Goal: Task Accomplishment & Management: Complete application form

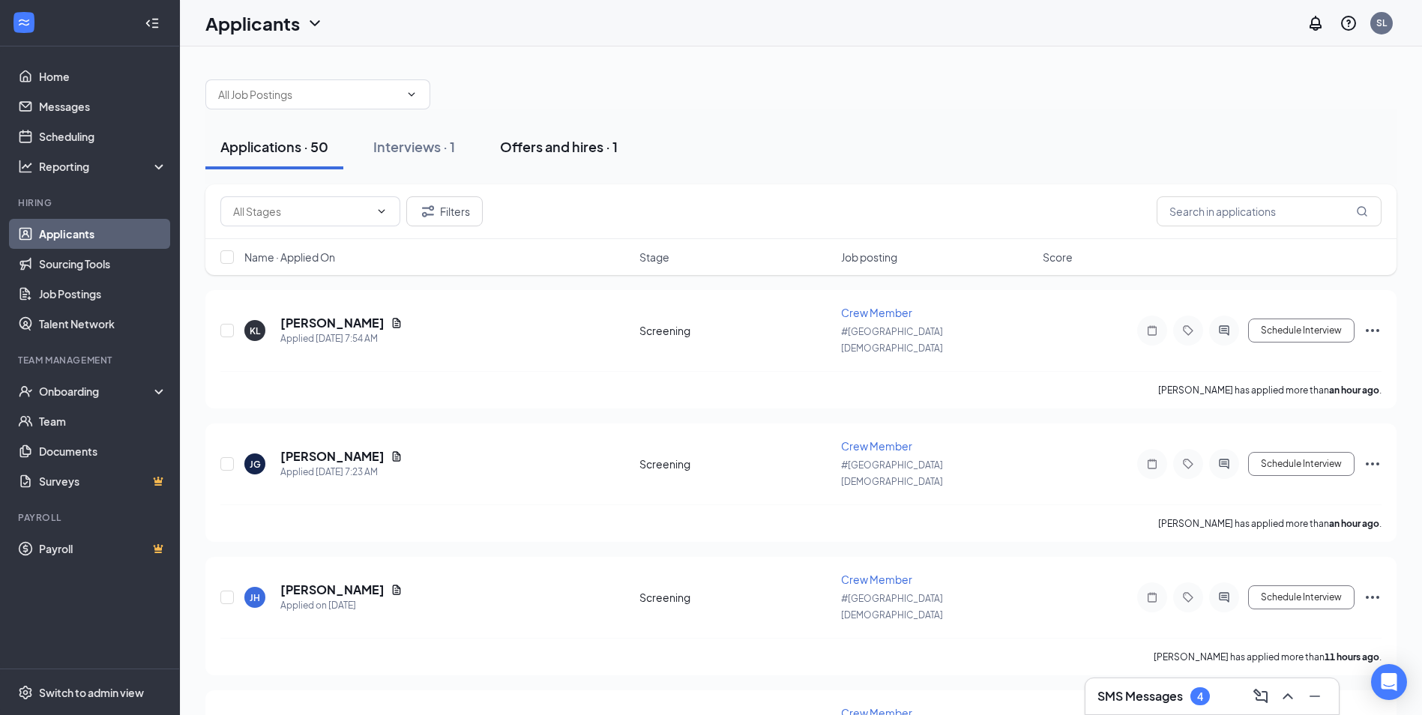
drag, startPoint x: 439, startPoint y: 147, endPoint x: 536, endPoint y: 143, distance: 96.8
click at [439, 147] on div "Interviews · 1" at bounding box center [414, 146] width 82 height 19
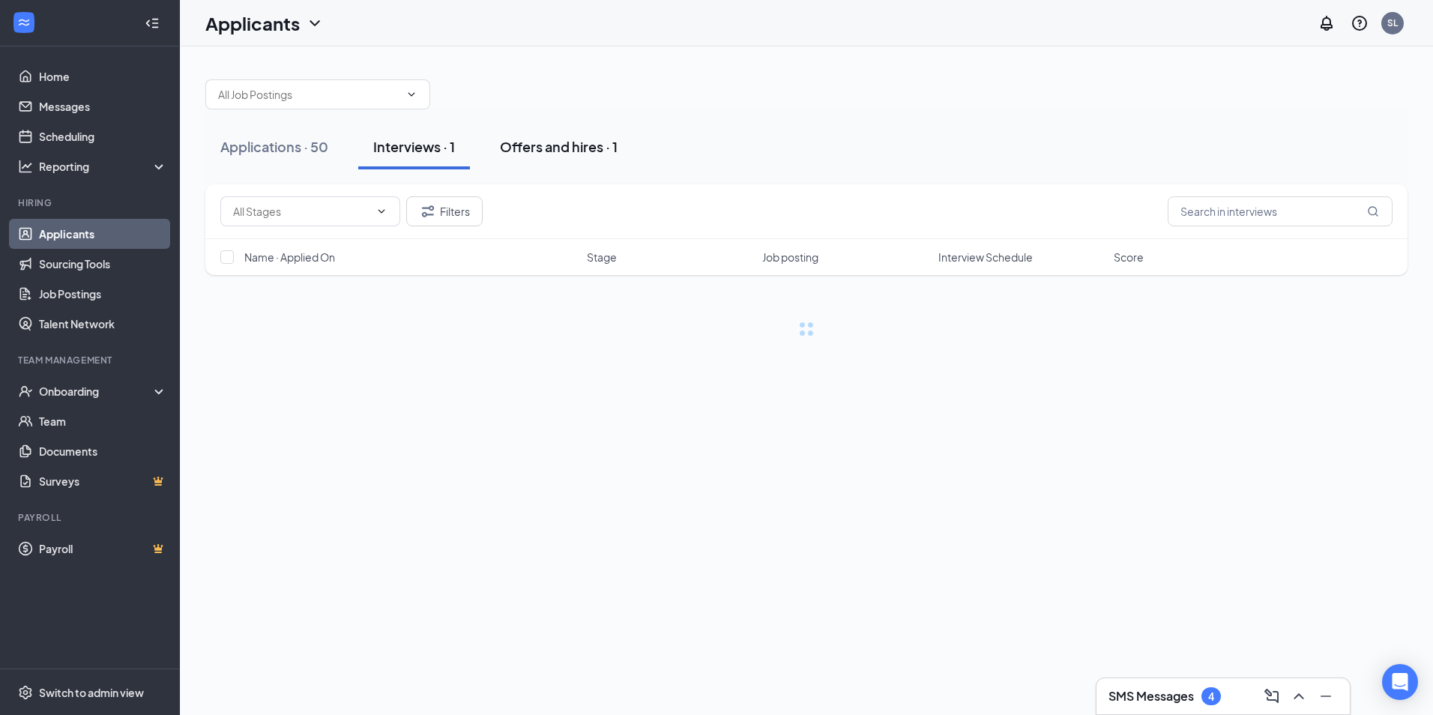
click at [541, 143] on div "Offers and hires · 1" at bounding box center [559, 146] width 118 height 19
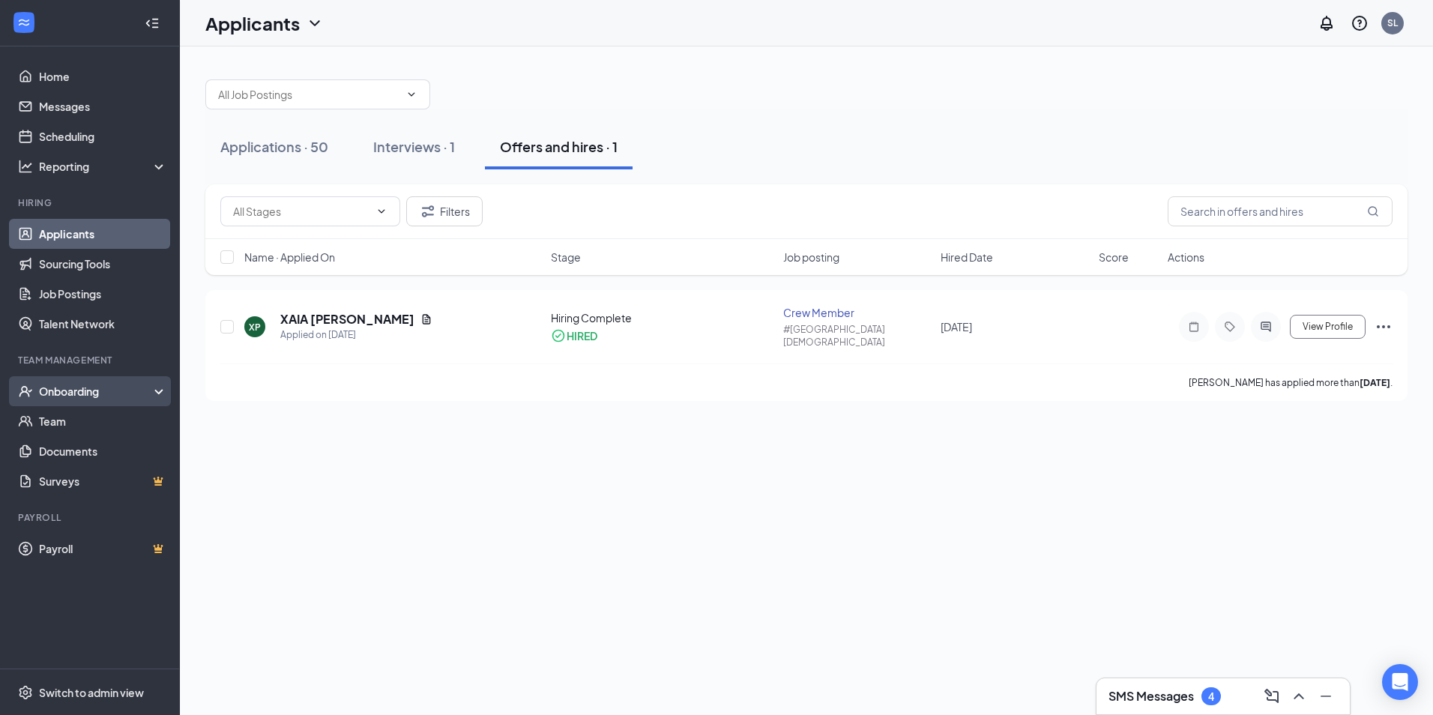
click at [116, 393] on div "Onboarding" at bounding box center [96, 391] width 115 height 15
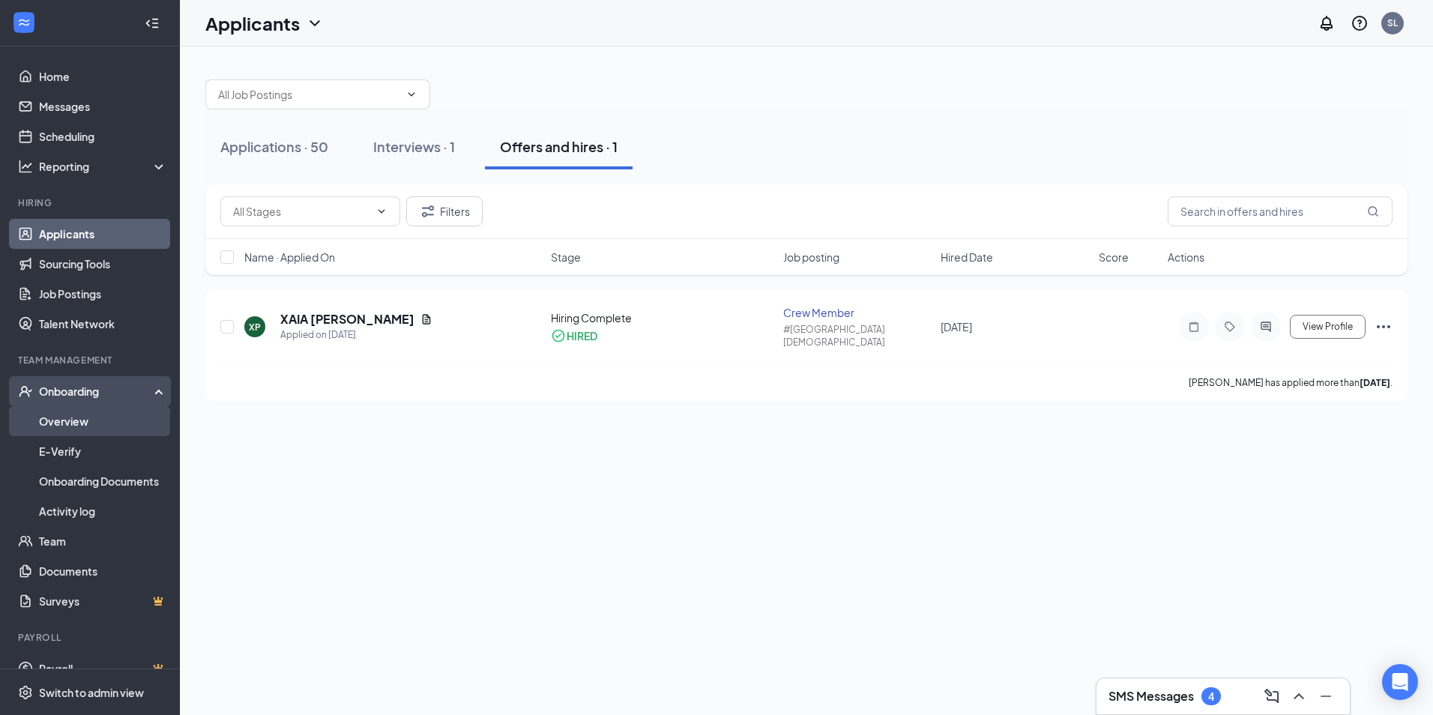
click at [94, 434] on link "Overview" at bounding box center [103, 421] width 128 height 30
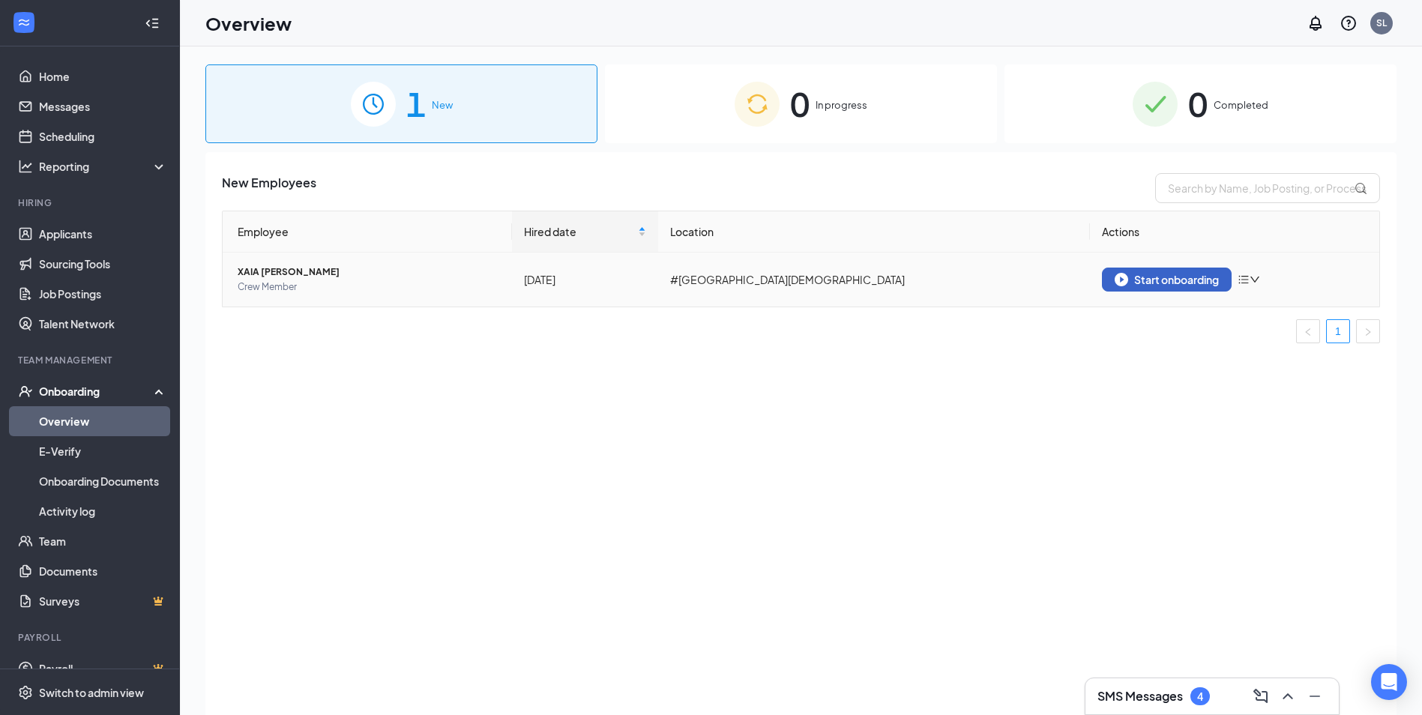
click at [1187, 280] on div "Start onboarding" at bounding box center [1166, 279] width 104 height 13
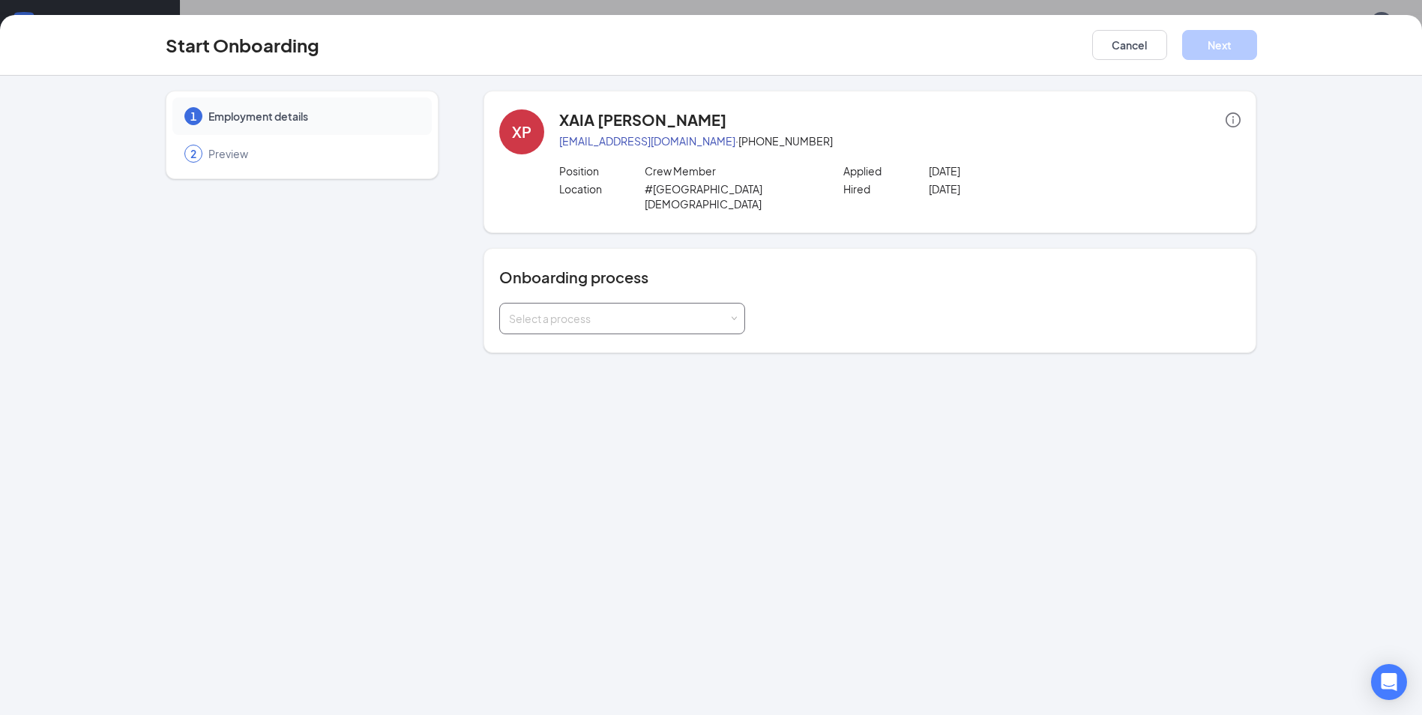
click at [604, 304] on div "Select a process" at bounding box center [622, 319] width 226 height 30
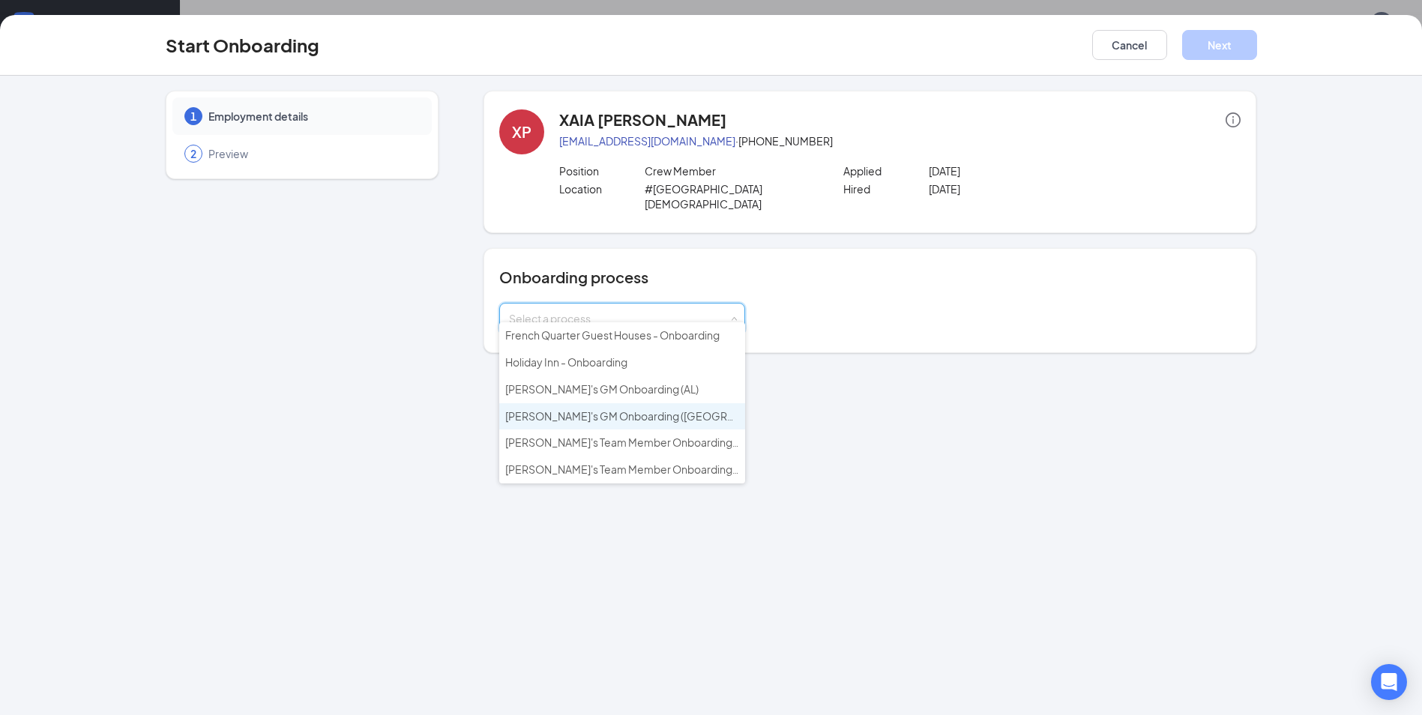
click at [711, 420] on li "[PERSON_NAME]'s GM Onboarding ([GEOGRAPHIC_DATA] & [GEOGRAPHIC_DATA])" at bounding box center [622, 416] width 246 height 27
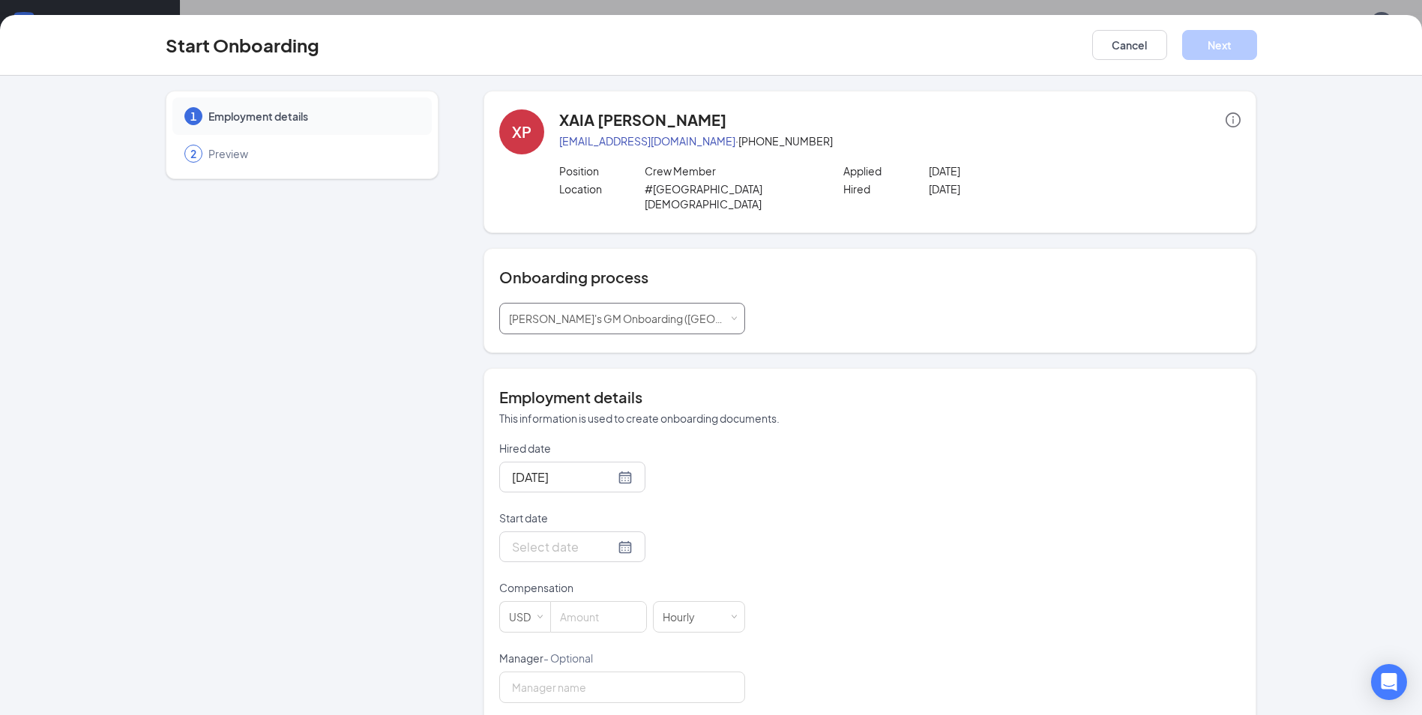
click at [693, 304] on div "Select a process [PERSON_NAME]'s GM Onboarding ([GEOGRAPHIC_DATA] & [GEOGRAPHIC…" at bounding box center [622, 319] width 226 height 30
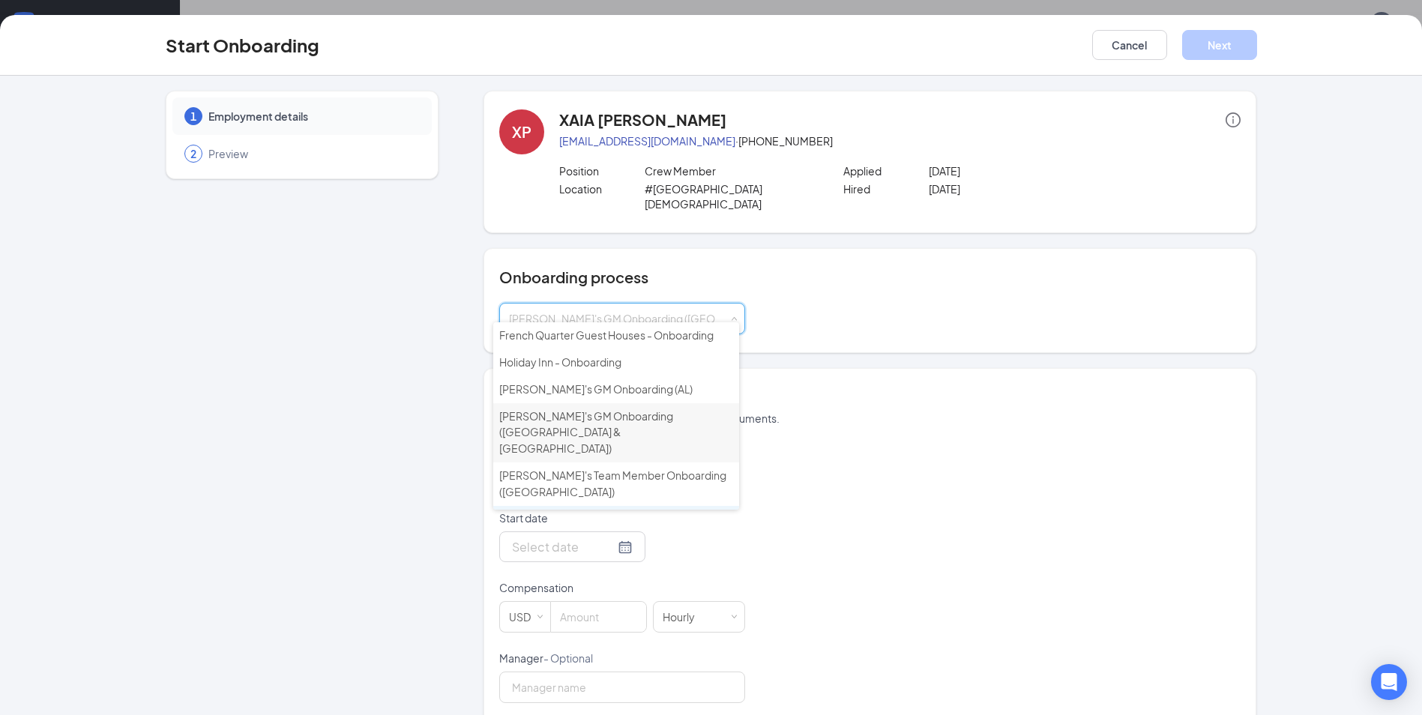
click at [659, 512] on span "[PERSON_NAME]'s Team Member Onboarding ([GEOGRAPHIC_DATA] & [GEOGRAPHIC_DATA])" at bounding box center [612, 535] width 227 height 46
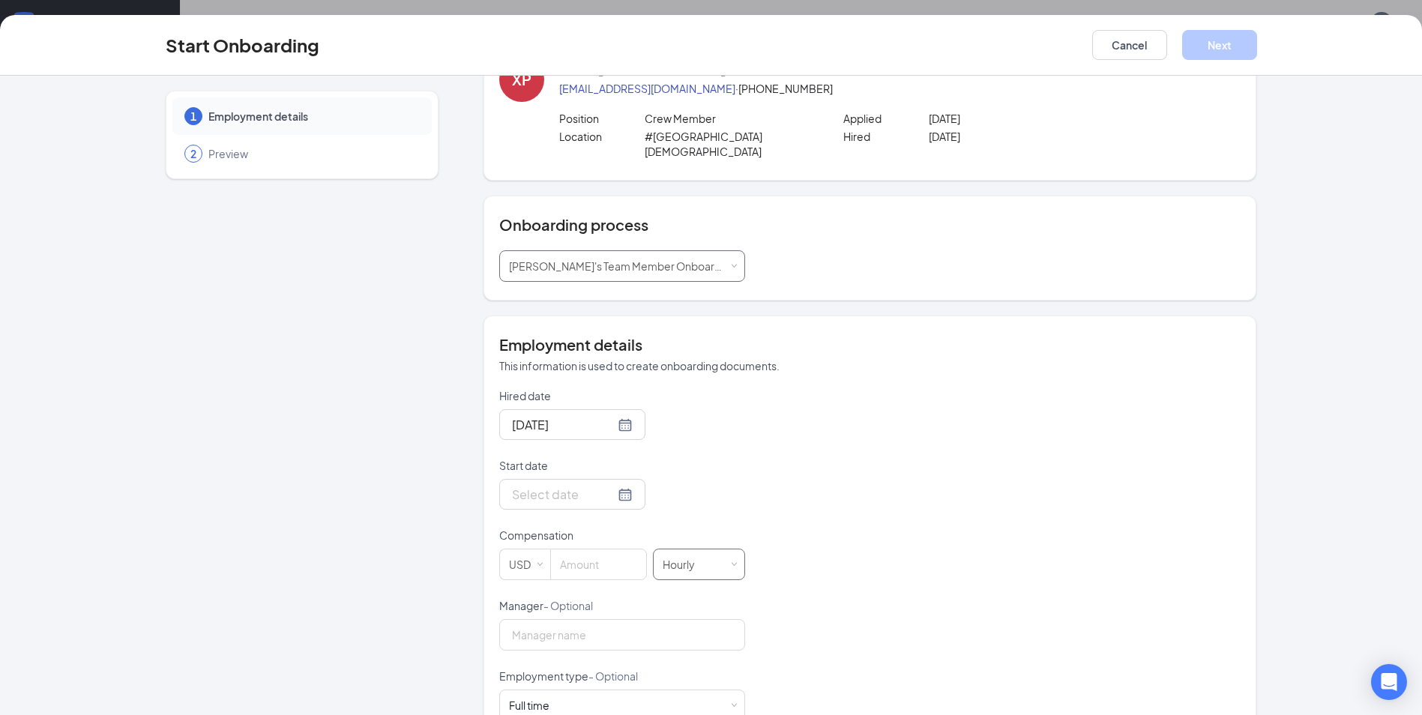
scroll to position [150, 0]
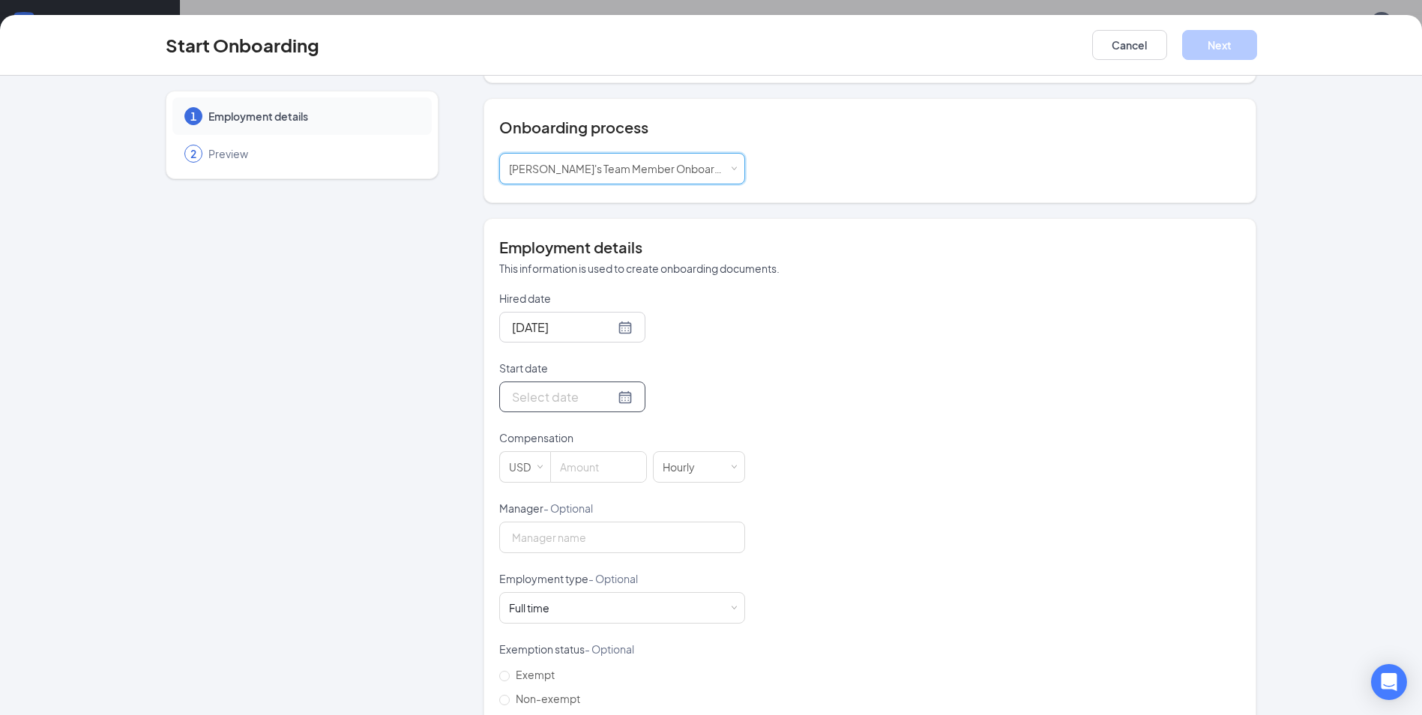
click at [606, 387] on div at bounding box center [572, 396] width 121 height 19
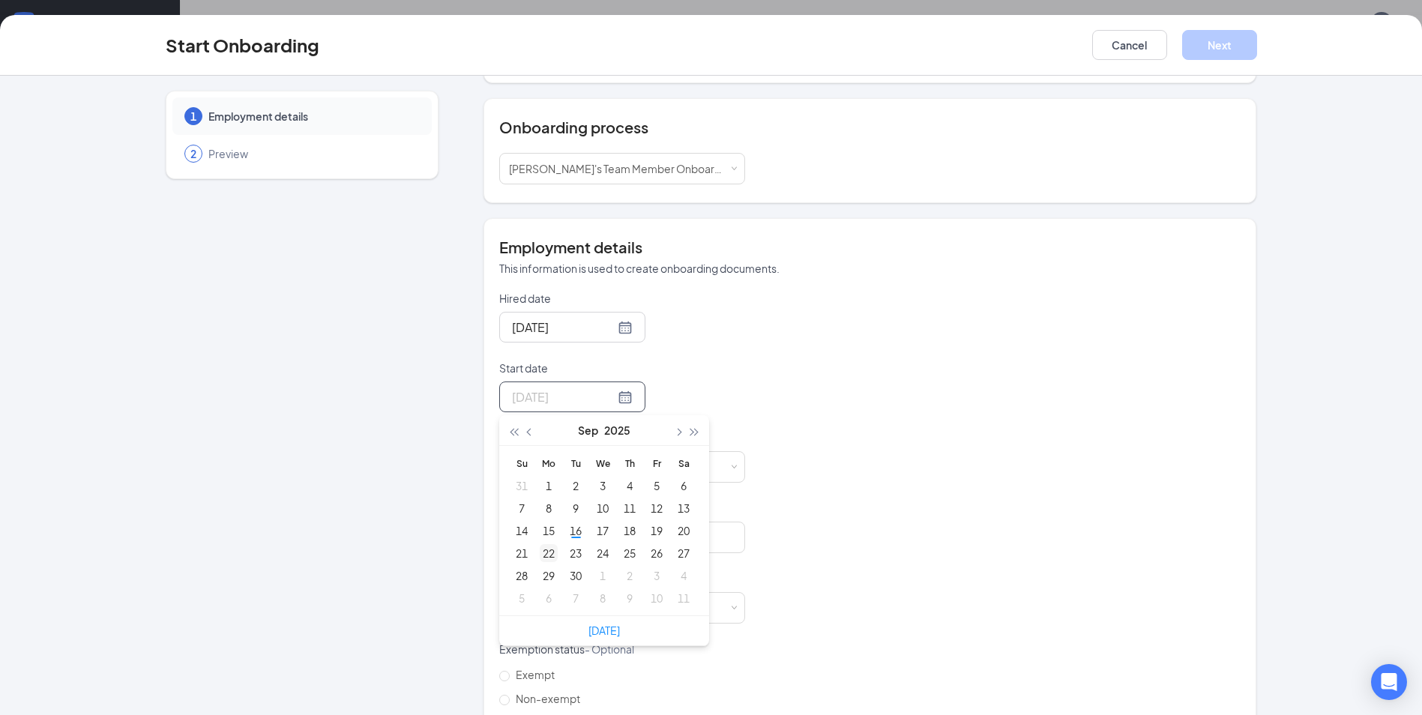
type input "[DATE]"
click at [543, 544] on div "22" at bounding box center [549, 553] width 18 height 18
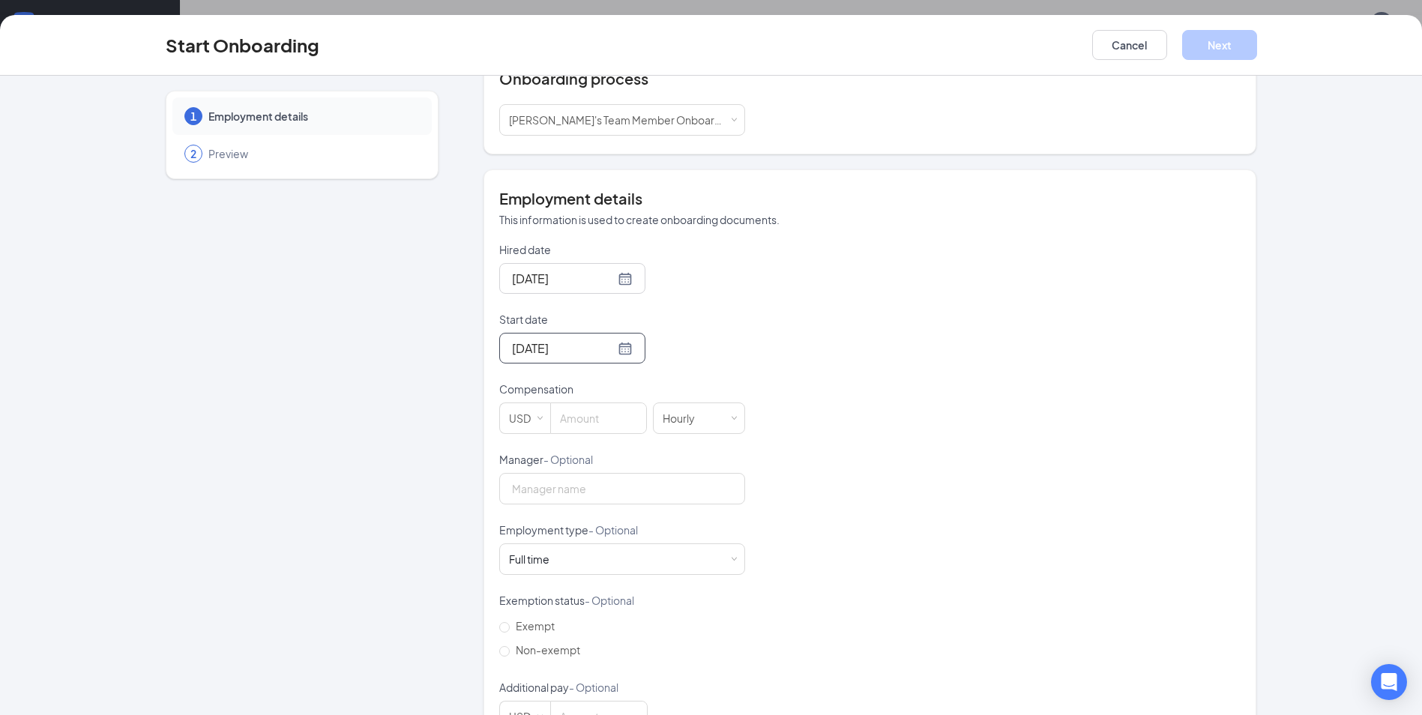
scroll to position [225, 0]
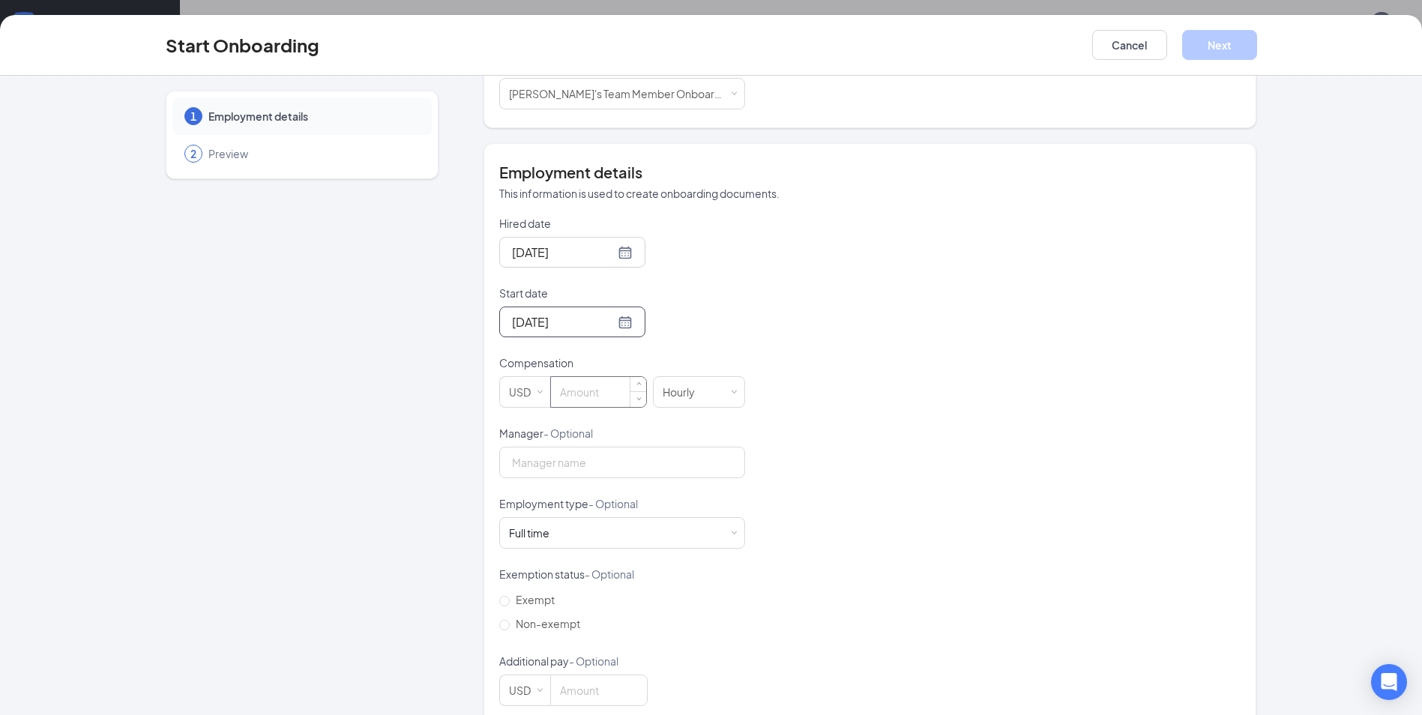
click at [609, 381] on input at bounding box center [598, 392] width 95 height 30
type input "13"
click at [606, 447] on input "Manager - Optional" at bounding box center [622, 462] width 246 height 31
type input "[PERSON_NAME]"
click at [818, 381] on div "Hired date [DATE] Start date [DATE] [DATE] Su Mo Tu We Th Fr Sa 31 1 2 3 4 5 6 …" at bounding box center [869, 461] width 741 height 490
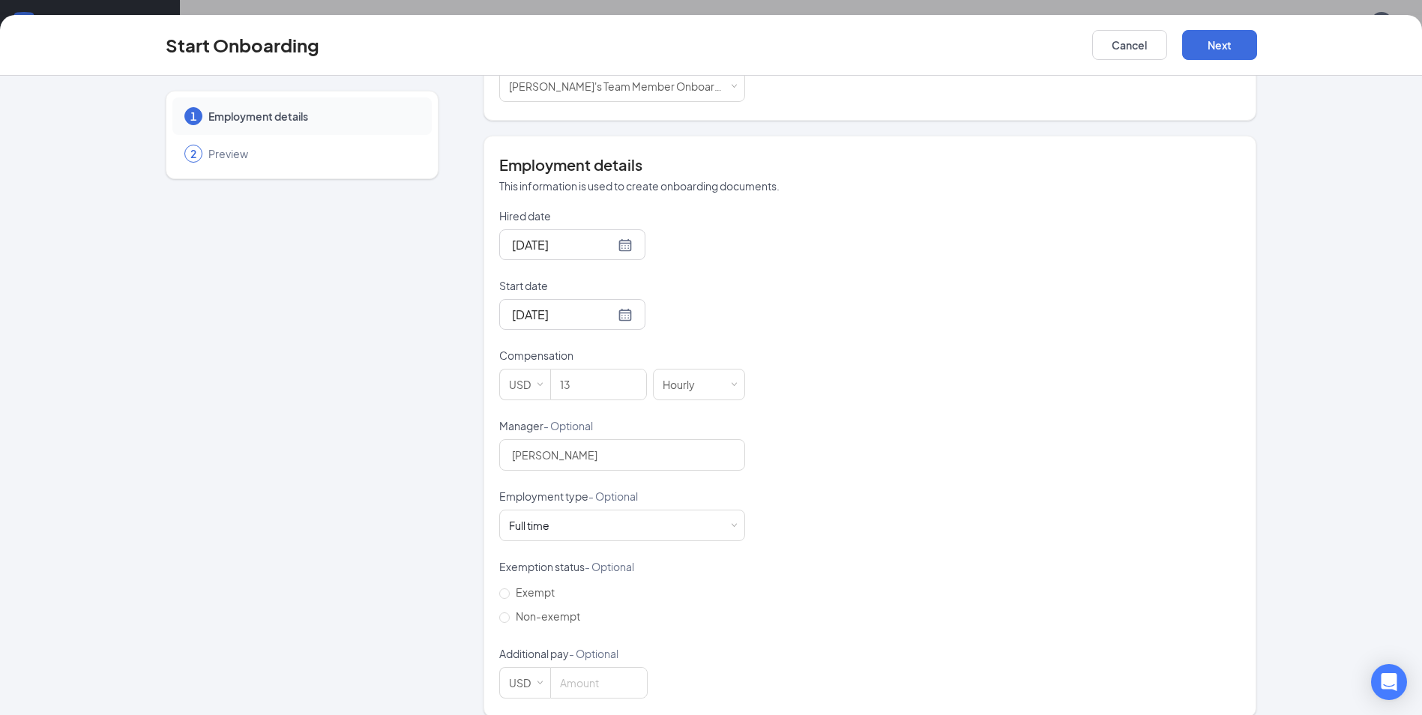
scroll to position [235, 0]
click at [549, 516] on div "Full time Works 30+ hours per week and is reasonably expected to work" at bounding box center [534, 523] width 51 height 15
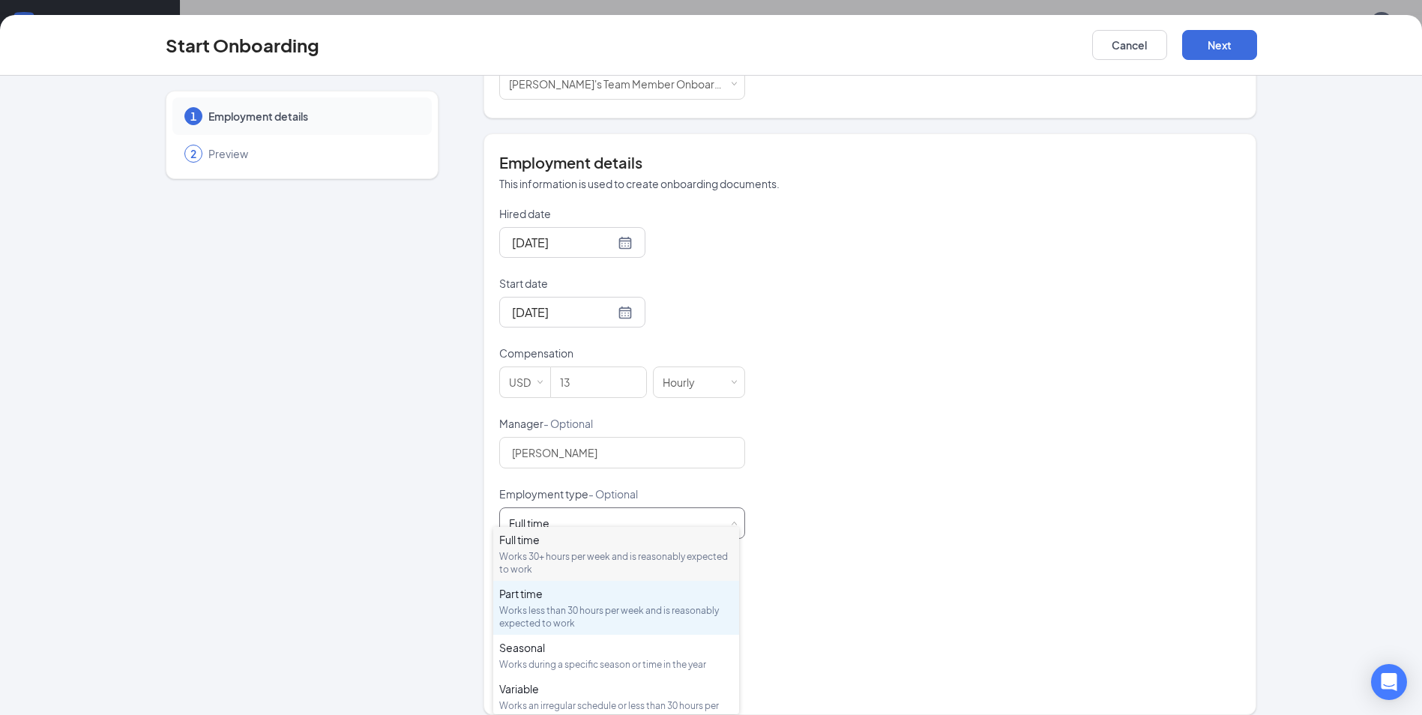
click at [652, 606] on div "Works less than 30 hours per week and is reasonably expected to work" at bounding box center [616, 616] width 234 height 25
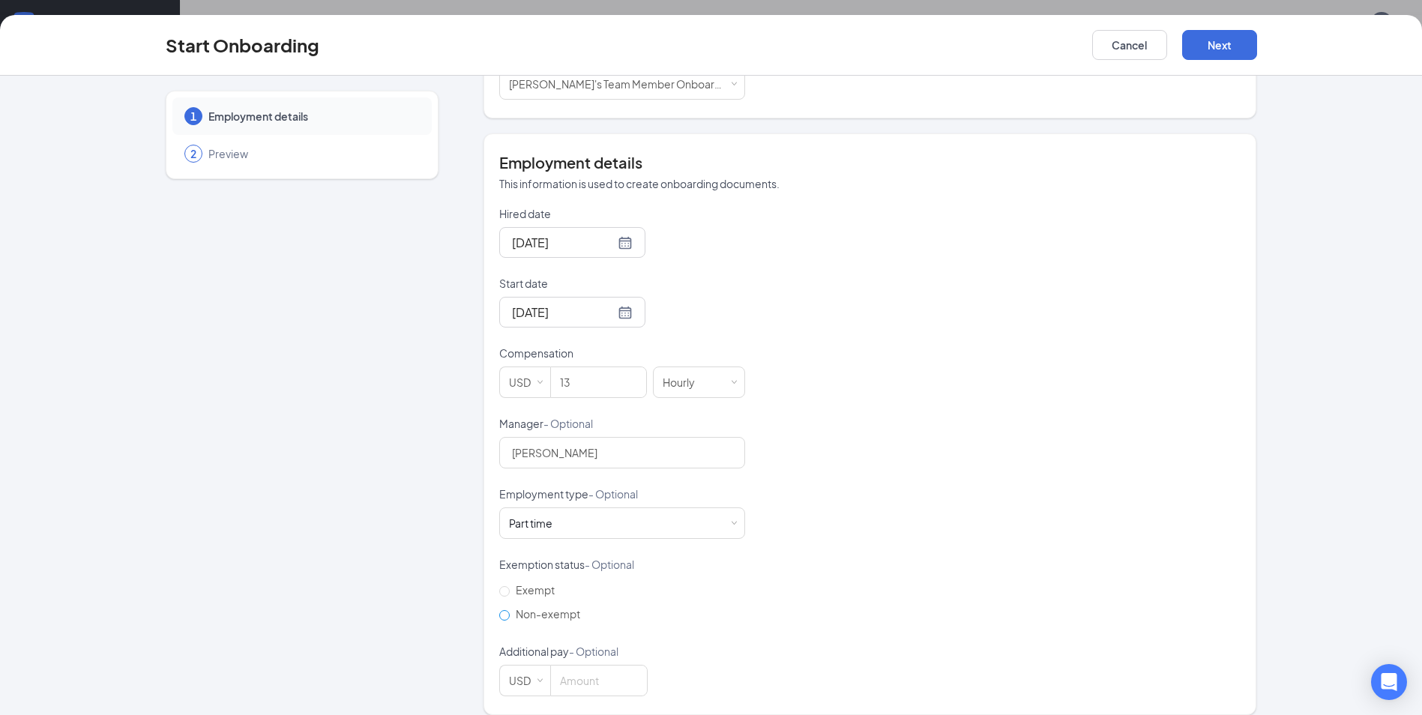
drag, startPoint x: 495, startPoint y: 601, endPoint x: 519, endPoint y: 601, distance: 23.2
click at [499, 610] on input "Non-exempt" at bounding box center [504, 615] width 10 height 10
radio input "true"
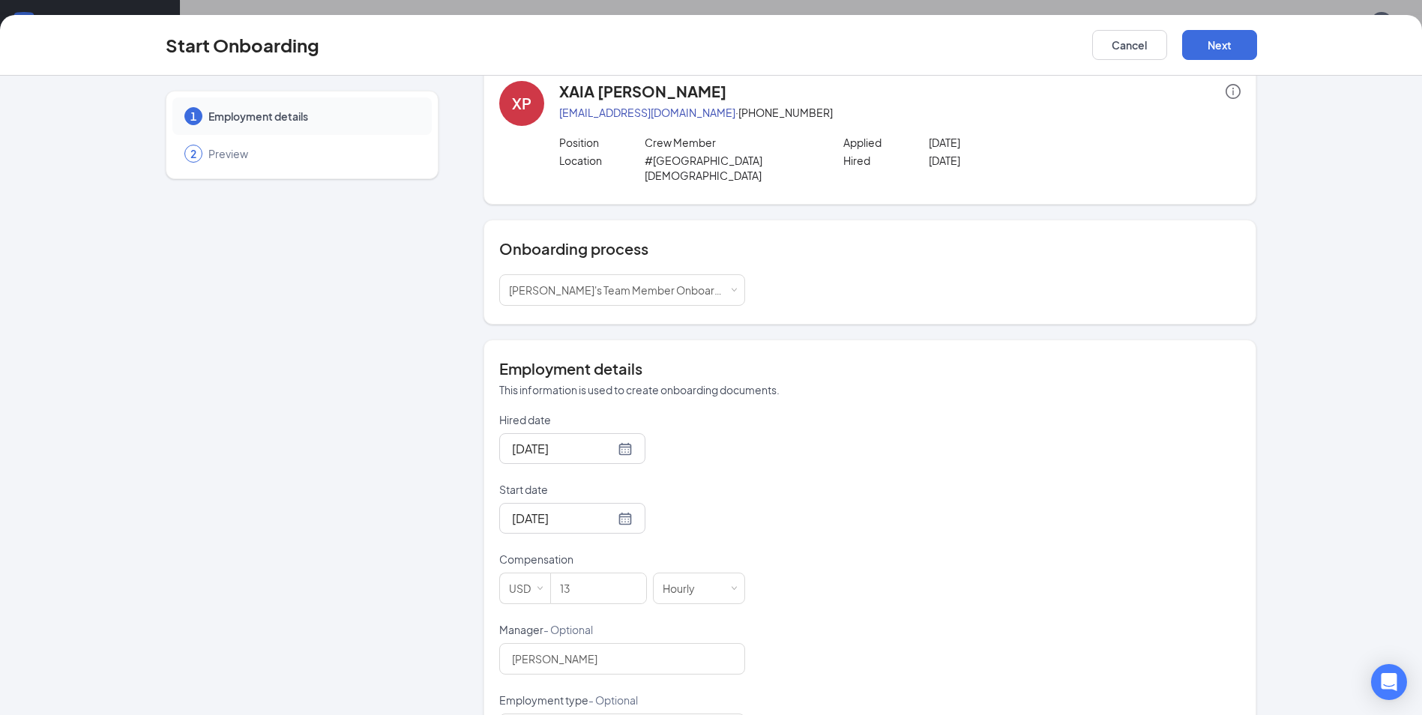
scroll to position [0, 0]
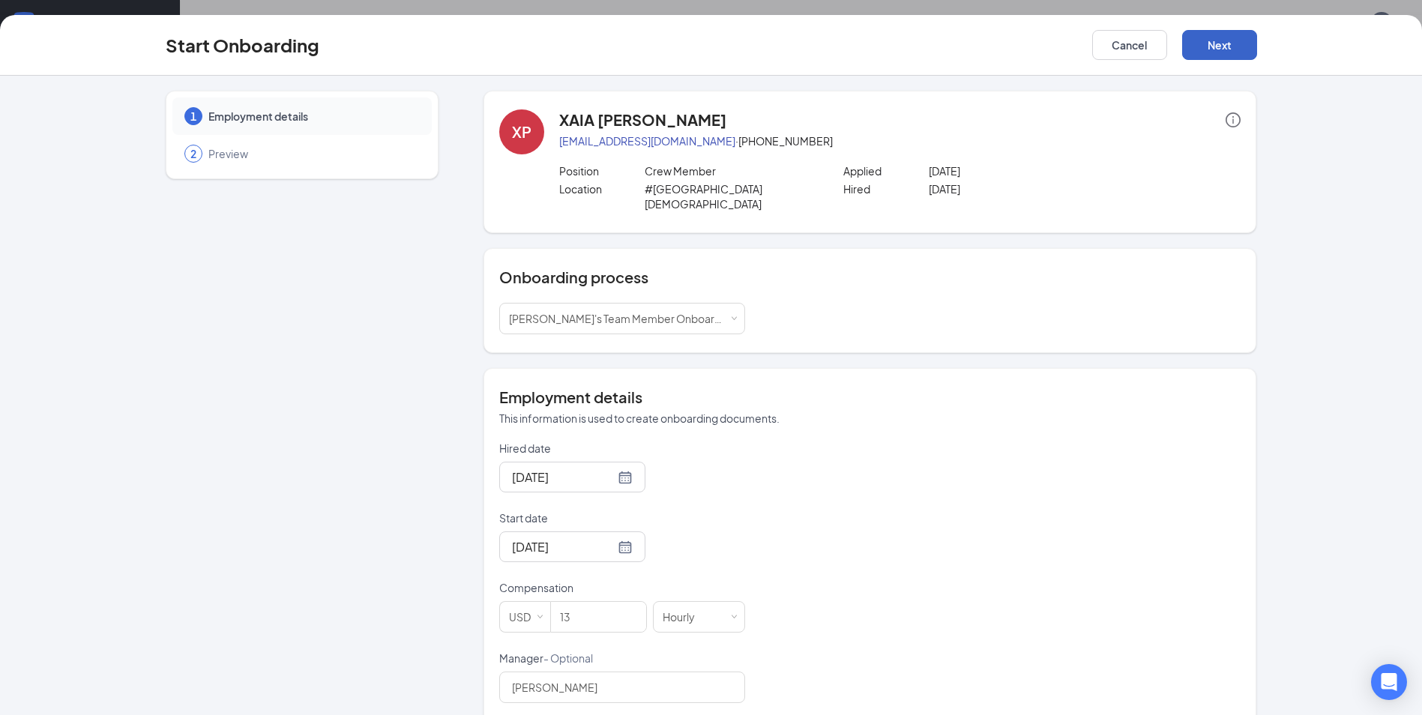
click at [1235, 43] on button "Next" at bounding box center [1219, 45] width 75 height 30
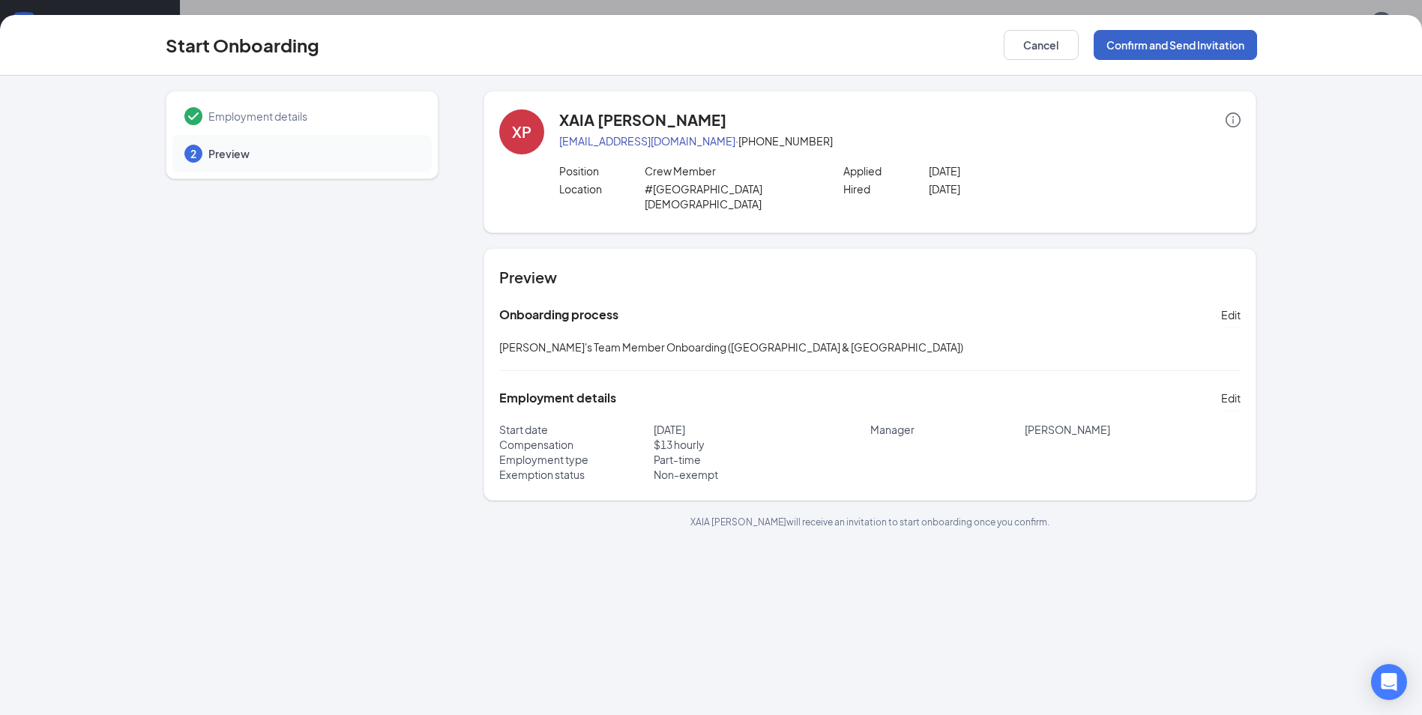
click at [1127, 48] on button "Confirm and Send Invitation" at bounding box center [1174, 45] width 163 height 30
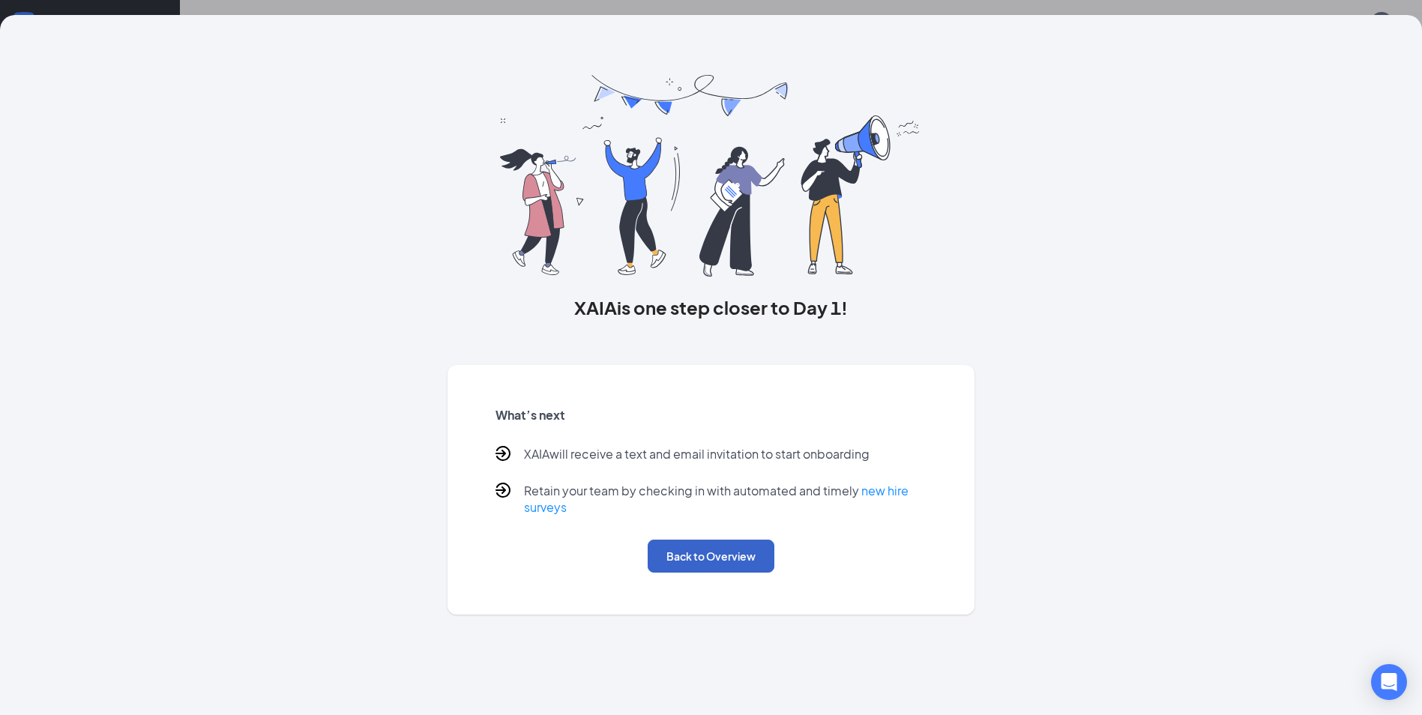
click at [731, 557] on button "Back to Overview" at bounding box center [711, 556] width 127 height 33
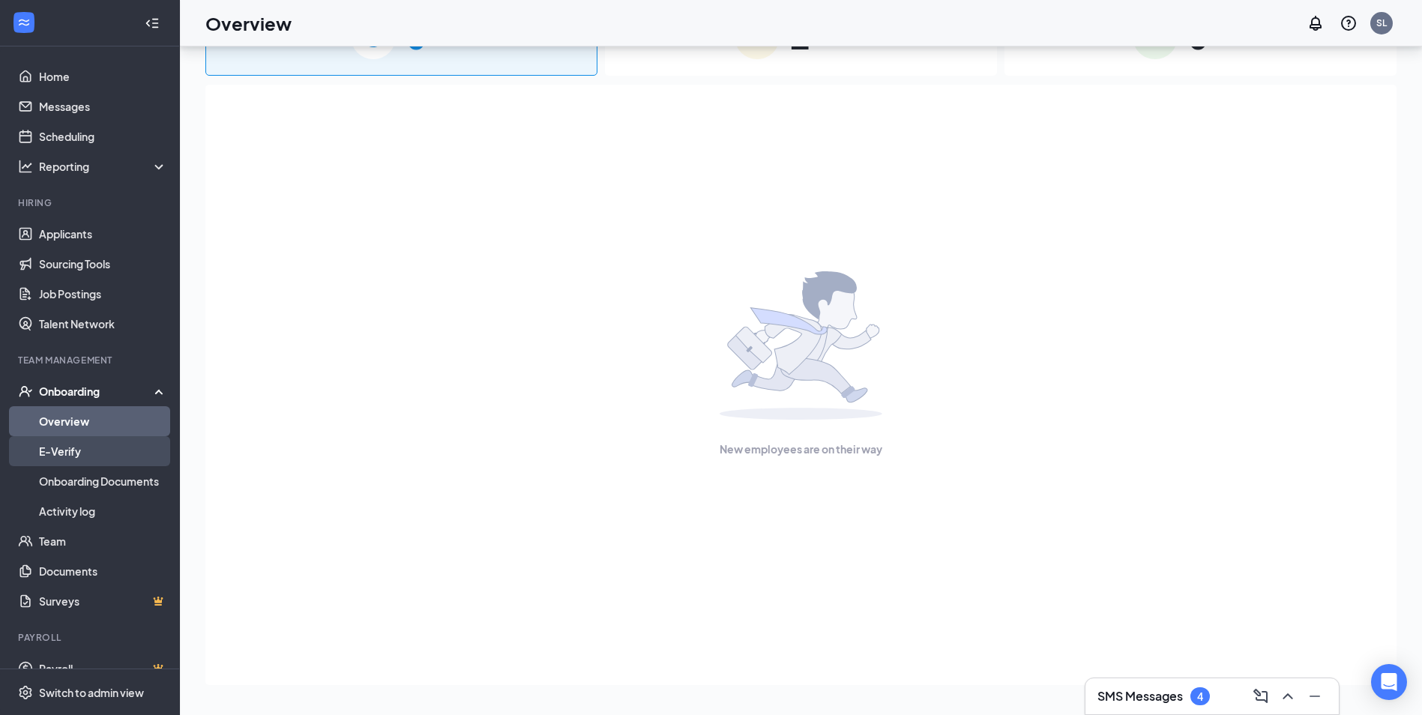
click at [112, 456] on link "E-Verify" at bounding box center [103, 451] width 128 height 30
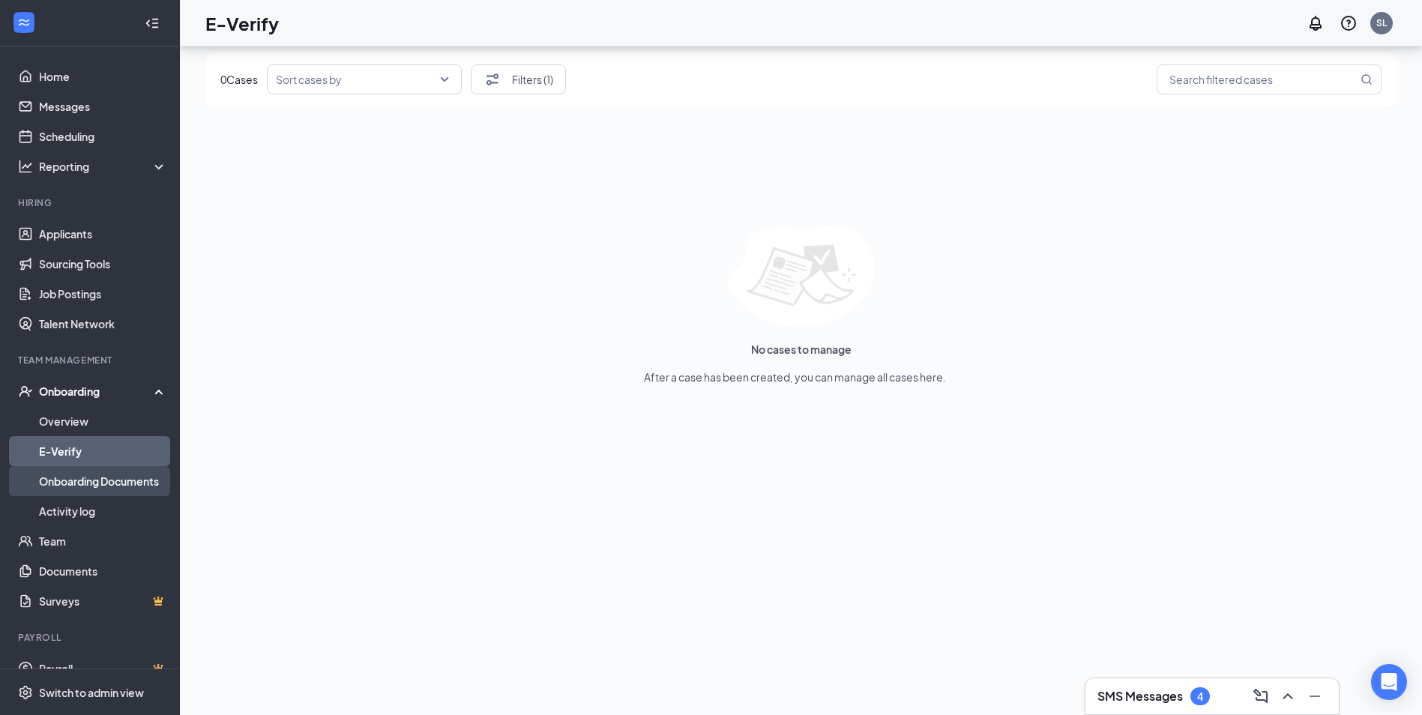
click at [94, 488] on link "Onboarding Documents" at bounding box center [103, 481] width 128 height 30
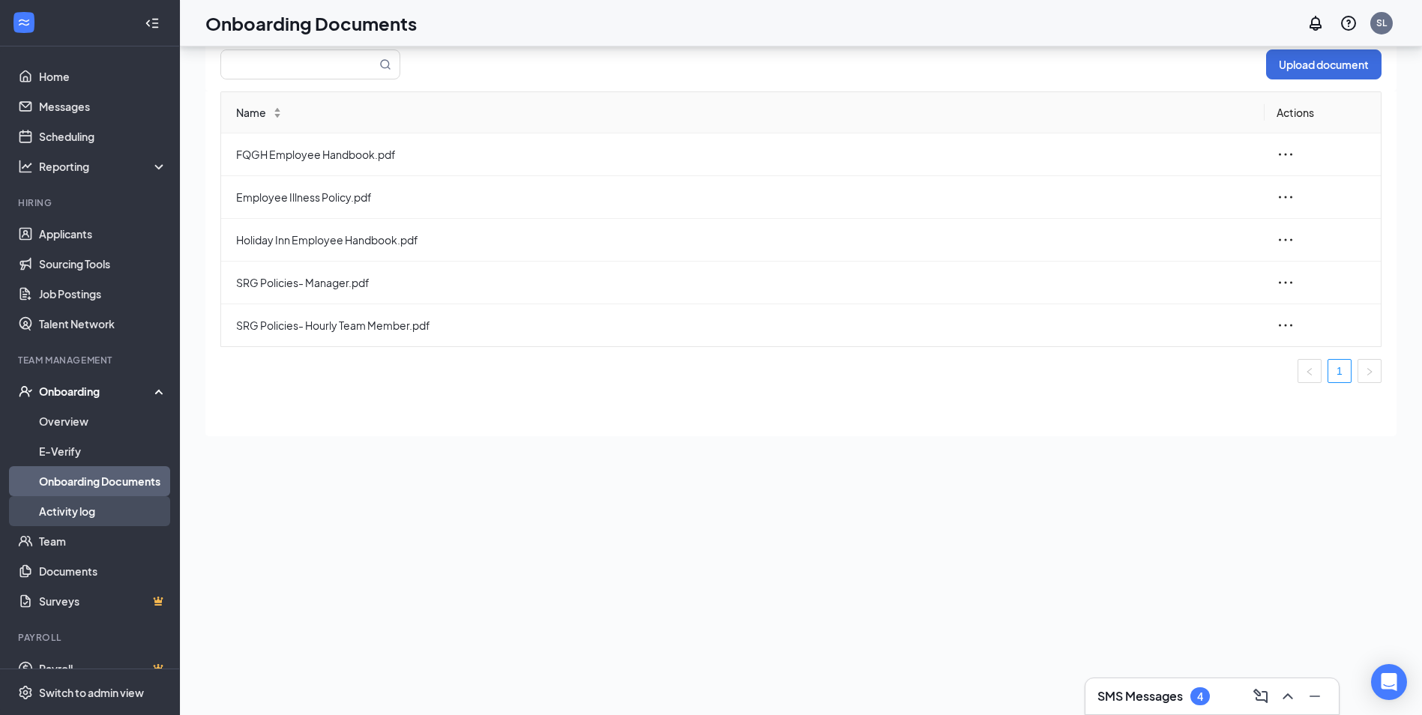
click at [90, 508] on link "Activity log" at bounding box center [103, 511] width 128 height 30
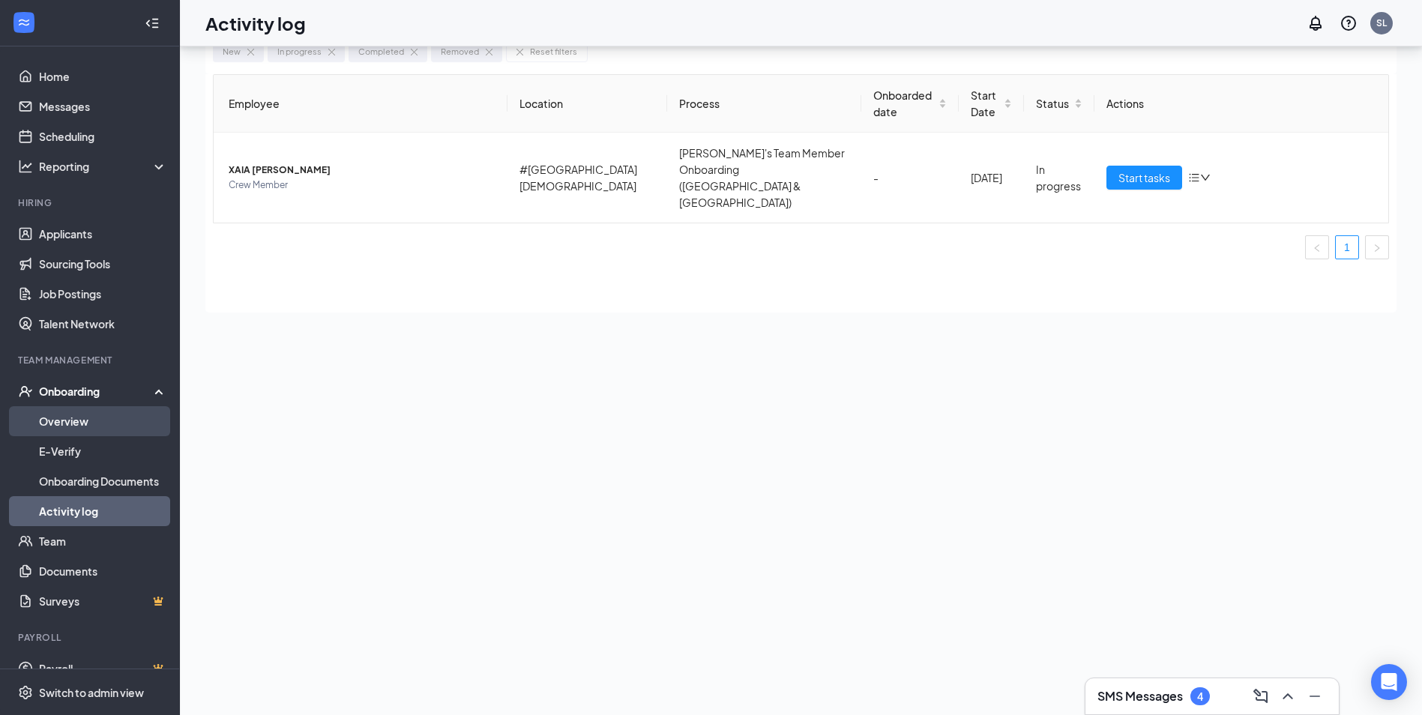
click at [85, 427] on link "Overview" at bounding box center [103, 421] width 128 height 30
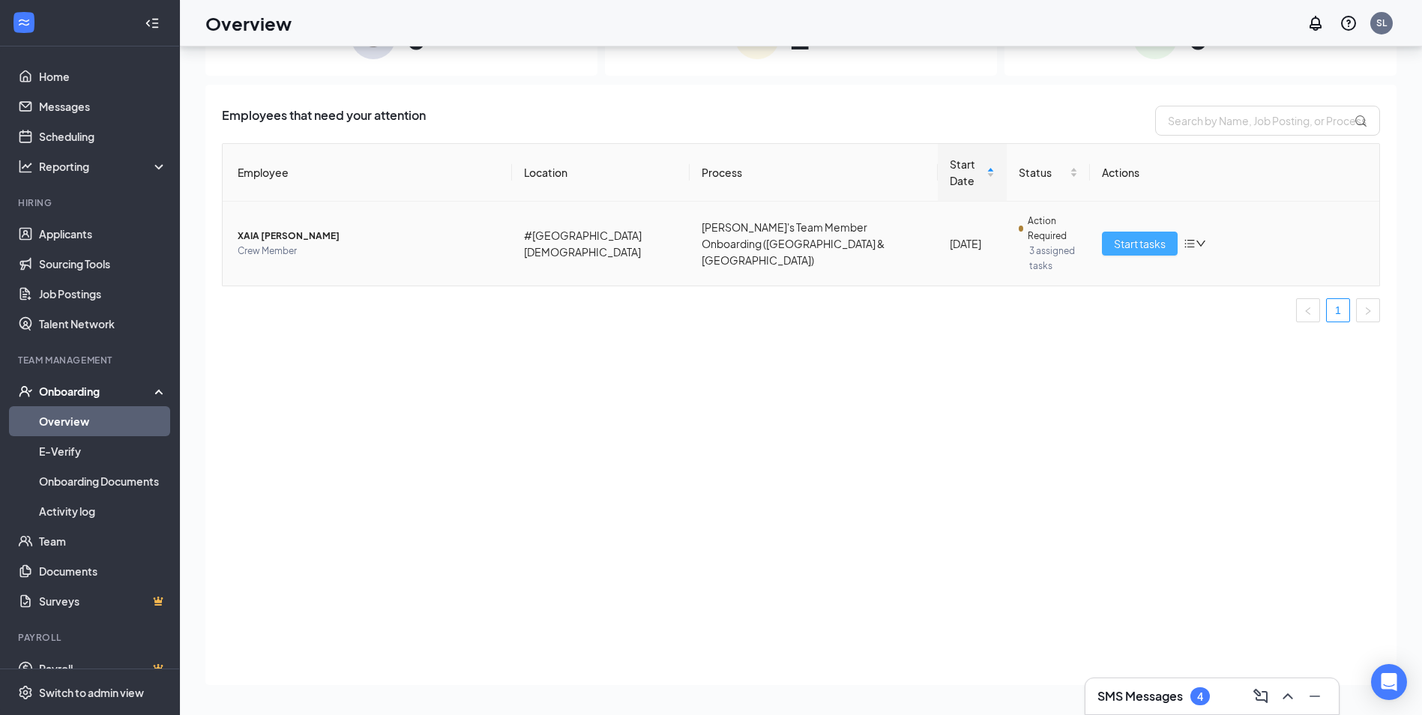
click at [1161, 235] on span "Start tasks" at bounding box center [1140, 243] width 52 height 16
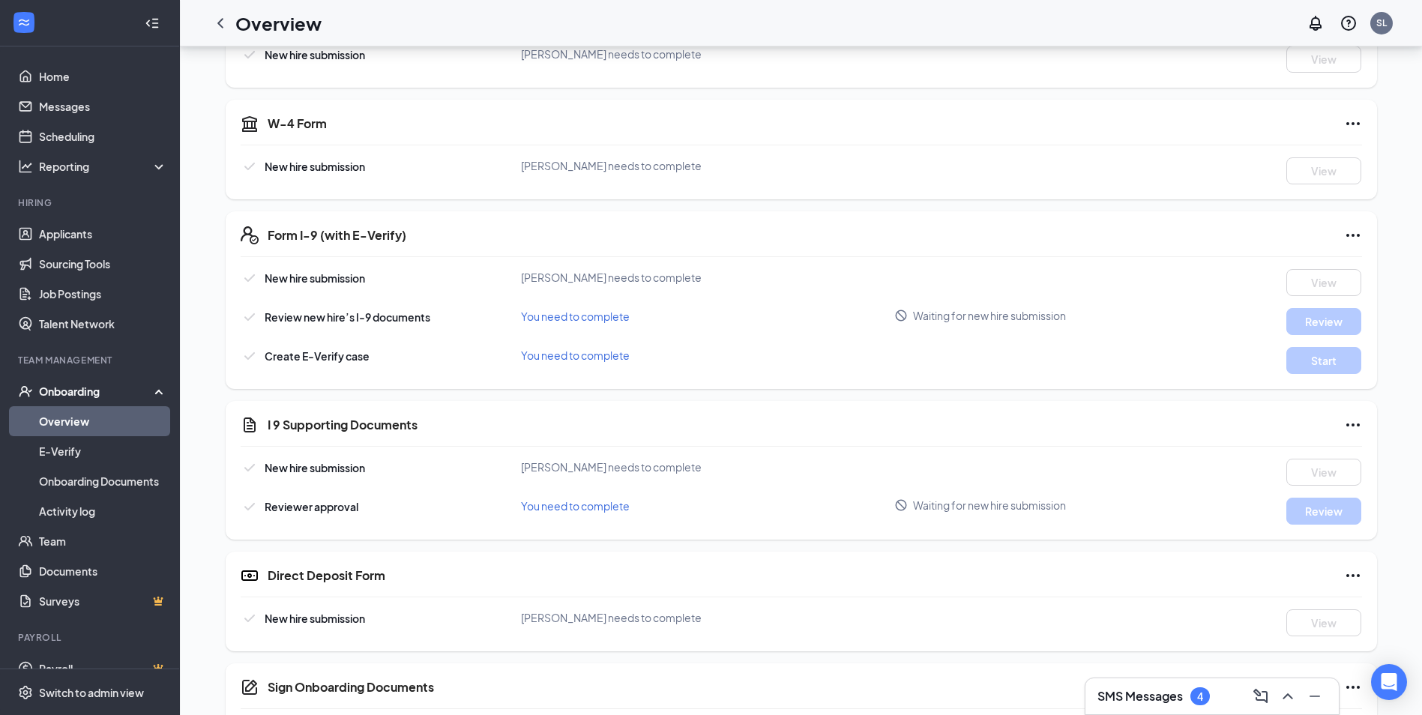
scroll to position [22, 0]
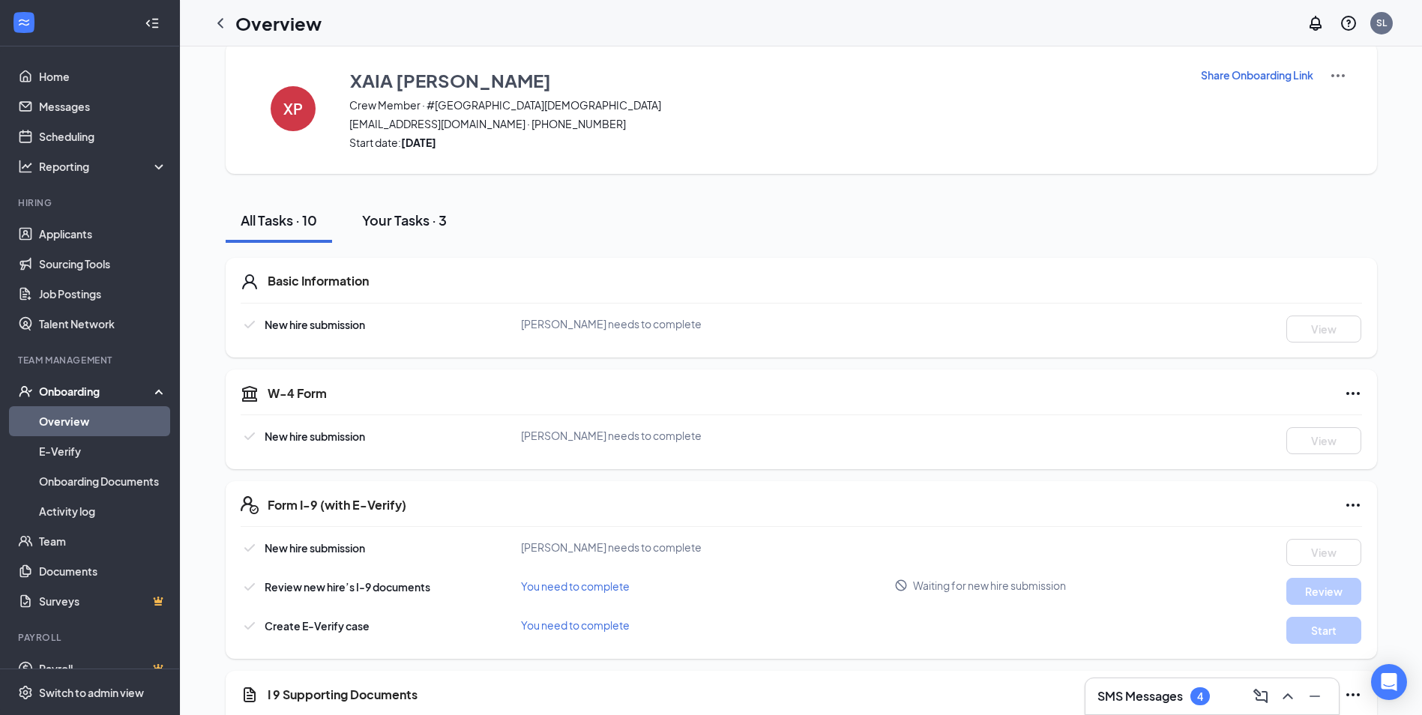
click at [401, 218] on div "Your Tasks · 3" at bounding box center [404, 220] width 85 height 19
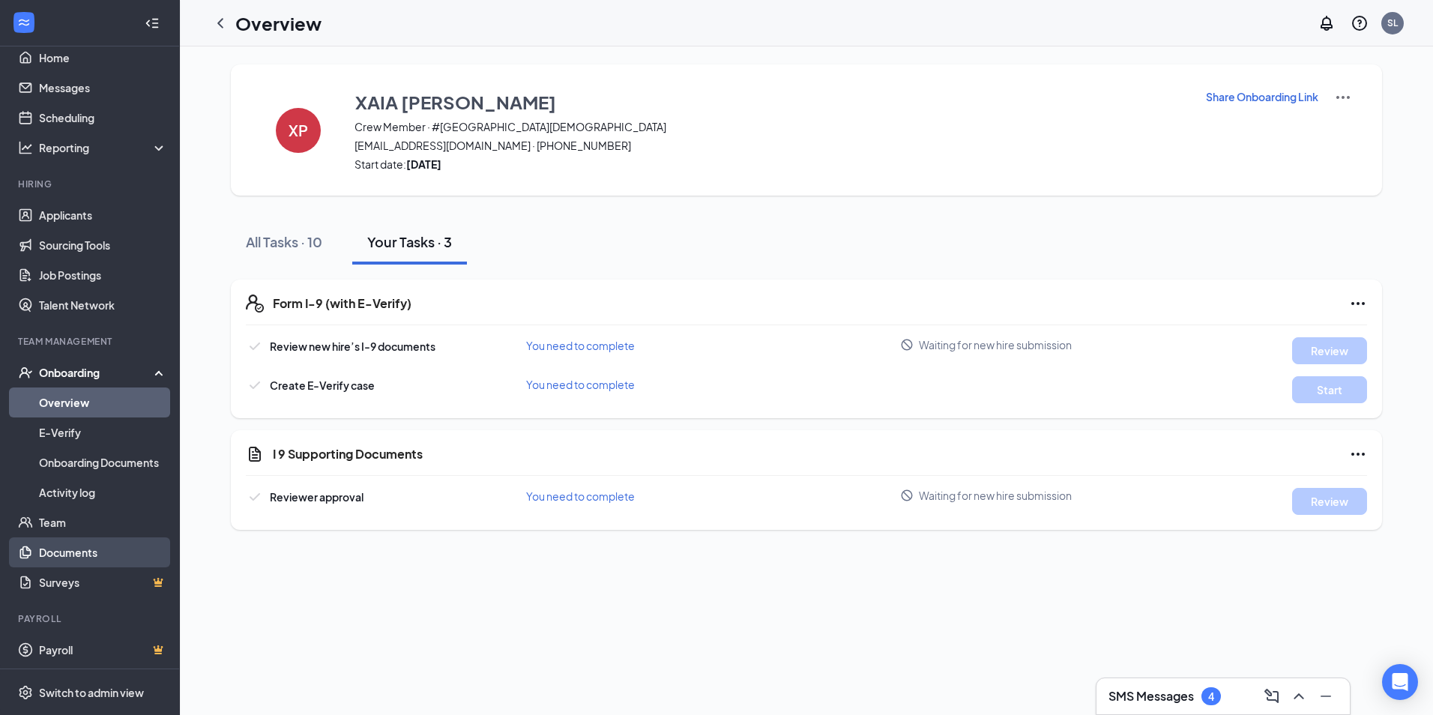
scroll to position [21, 0]
